Goal: Task Accomplishment & Management: Use online tool/utility

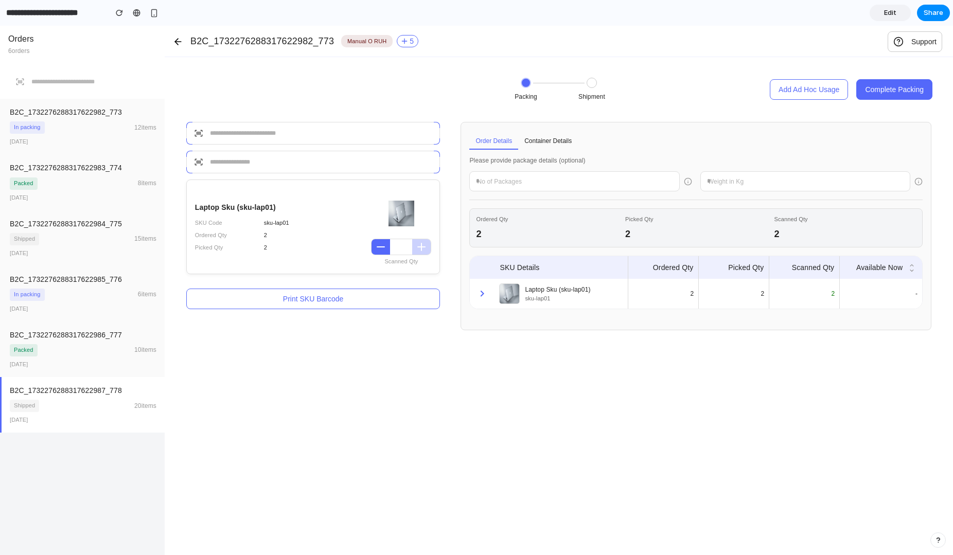
click at [887, 17] on link "Edit" at bounding box center [889, 13] width 41 height 16
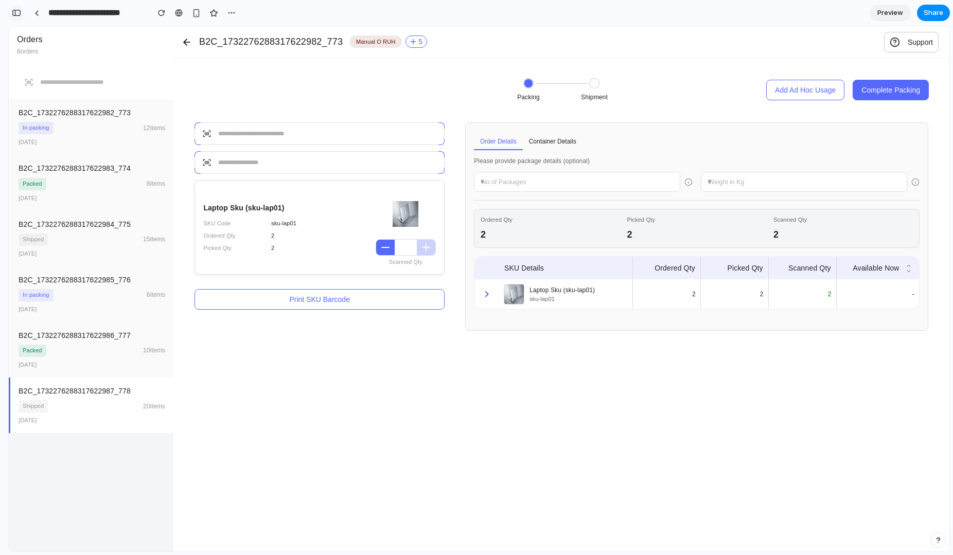
click at [23, 12] on button "button" at bounding box center [16, 13] width 16 height 16
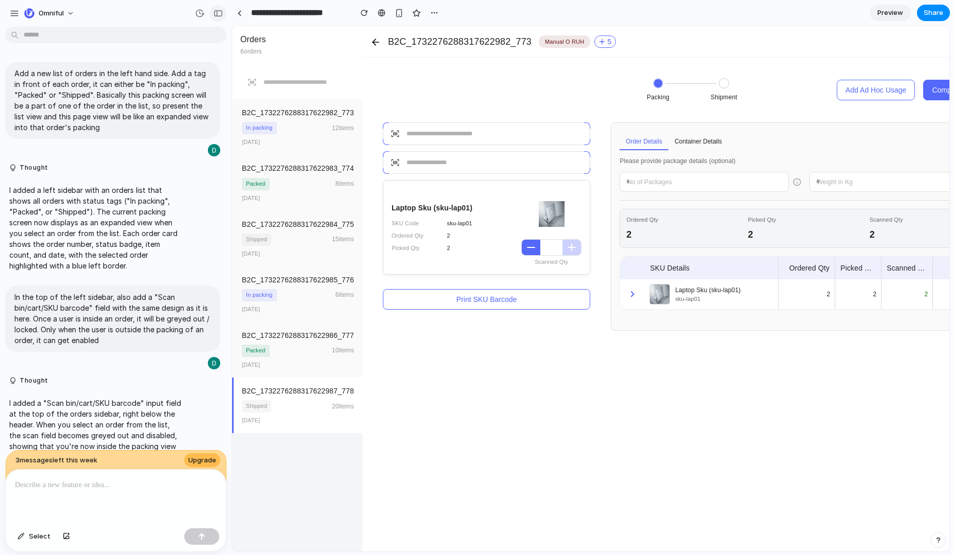
click at [221, 19] on button "button" at bounding box center [218, 13] width 16 height 16
